Goal: Task Accomplishment & Management: Manage account settings

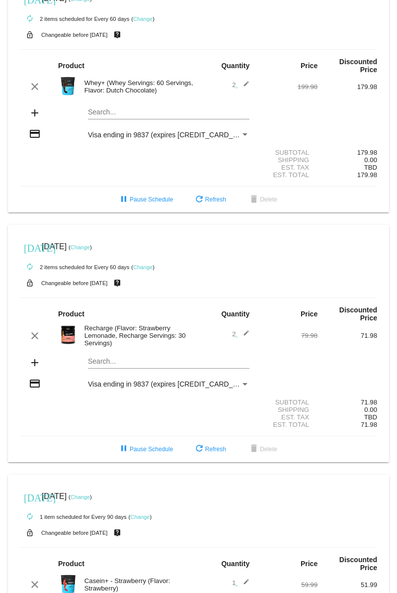
scroll to position [239, 0]
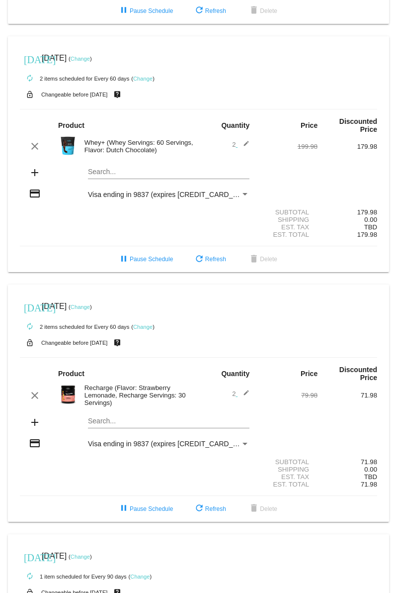
click at [240, 140] on mat-icon "edit" at bounding box center [244, 146] width 12 height 12
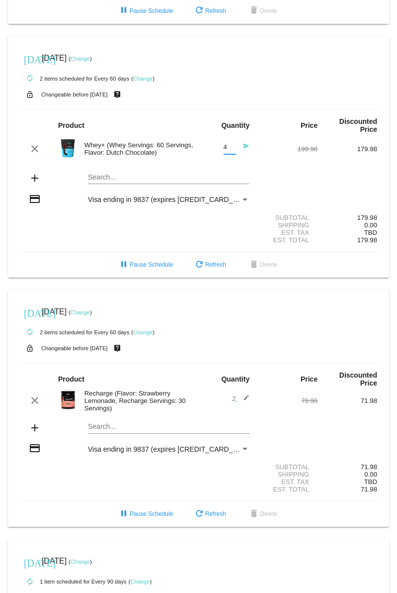
drag, startPoint x: 227, startPoint y: 141, endPoint x: 208, endPoint y: 139, distance: 18.5
click at [224, 144] on input "4" at bounding box center [230, 147] width 12 height 7
click at [226, 144] on input "3" at bounding box center [230, 147] width 12 height 7
click at [226, 144] on input "2" at bounding box center [230, 147] width 12 height 7
type input "1"
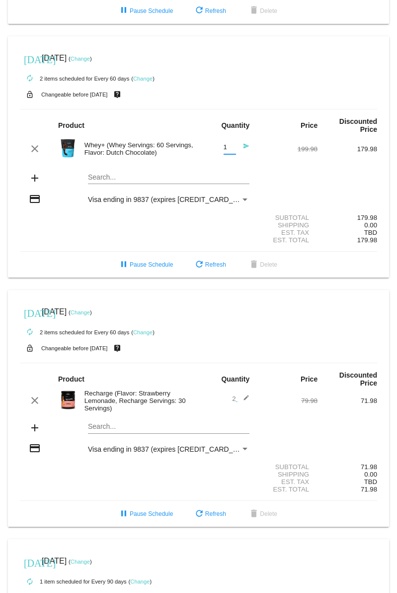
click at [226, 144] on input "1" at bounding box center [230, 147] width 12 height 7
click at [242, 143] on mat-icon "send" at bounding box center [244, 149] width 12 height 12
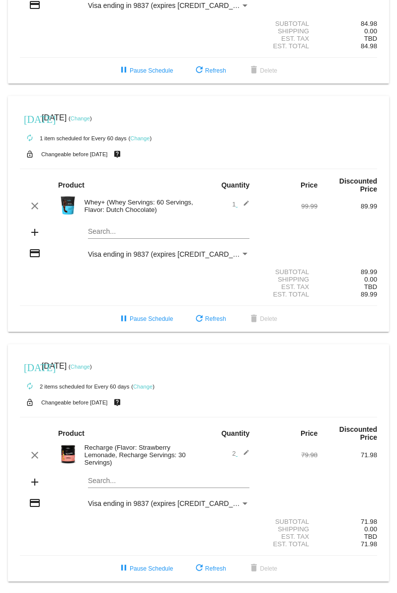
scroll to position [239, 0]
